Goal: Browse casually: Explore the website without a specific task or goal

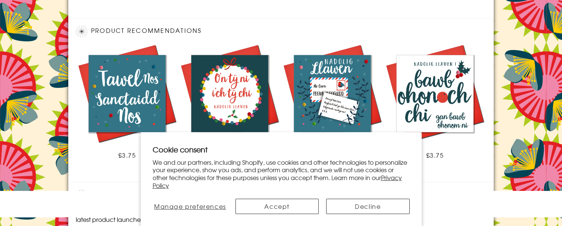
scroll to position [598, 0]
